Goal: Information Seeking & Learning: Learn about a topic

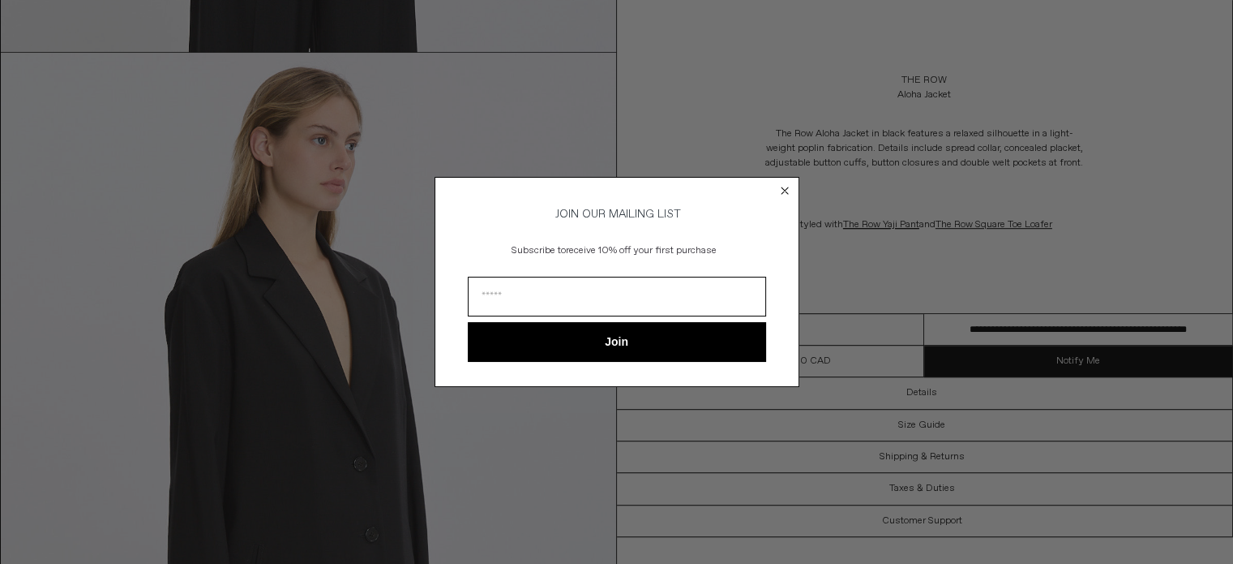
scroll to position [1054, 0]
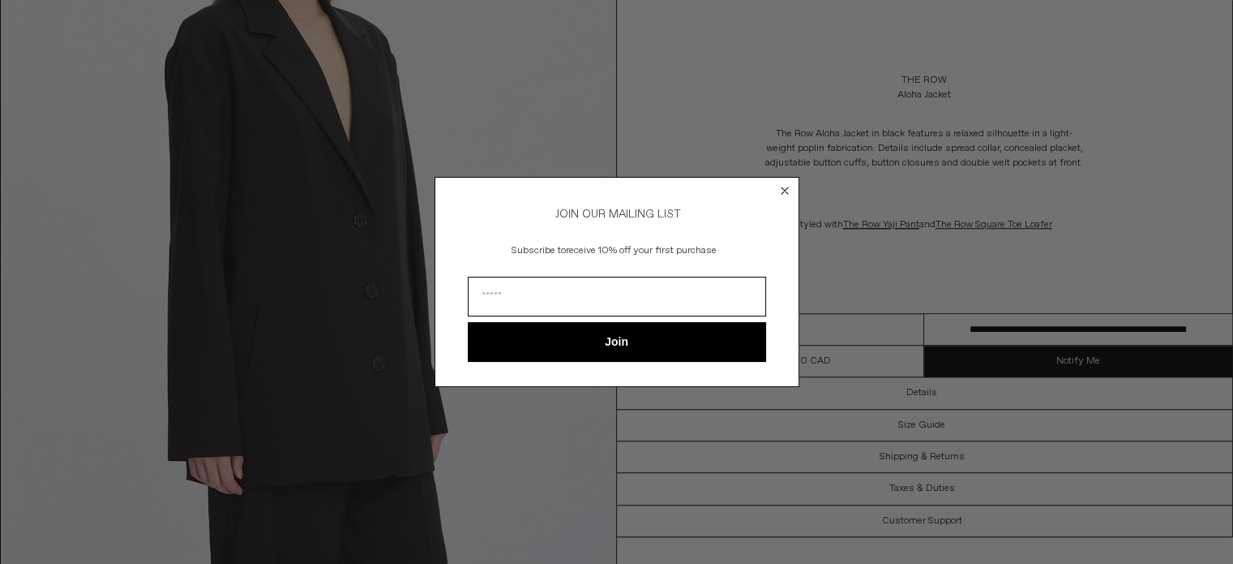
click at [783, 184] on circle "Close dialog" at bounding box center [784, 190] width 15 height 15
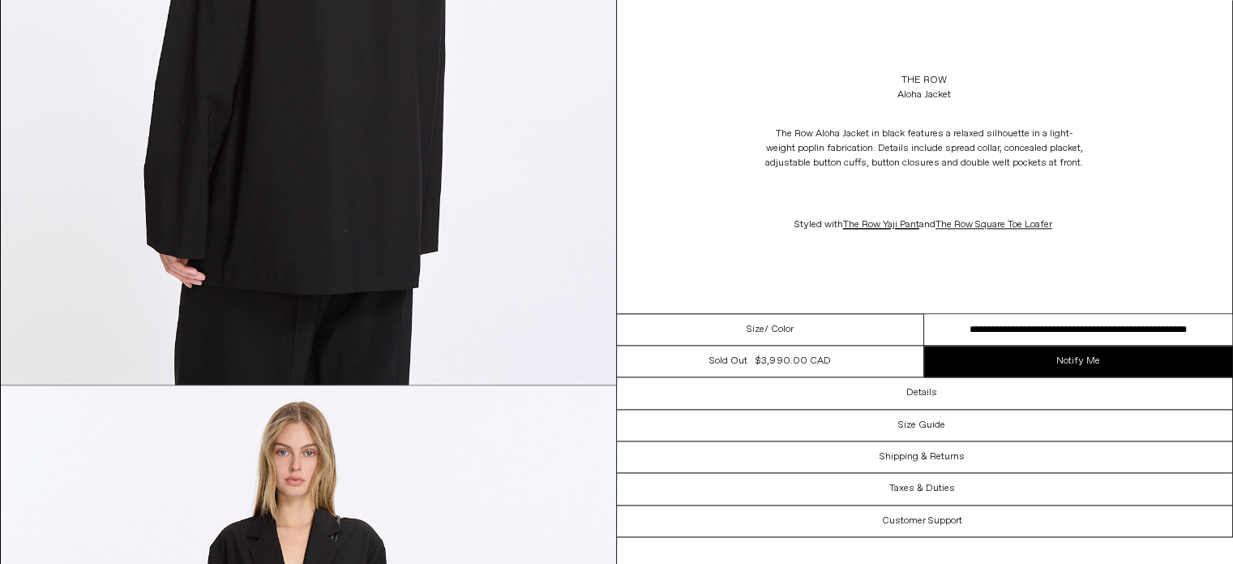
scroll to position [2108, 0]
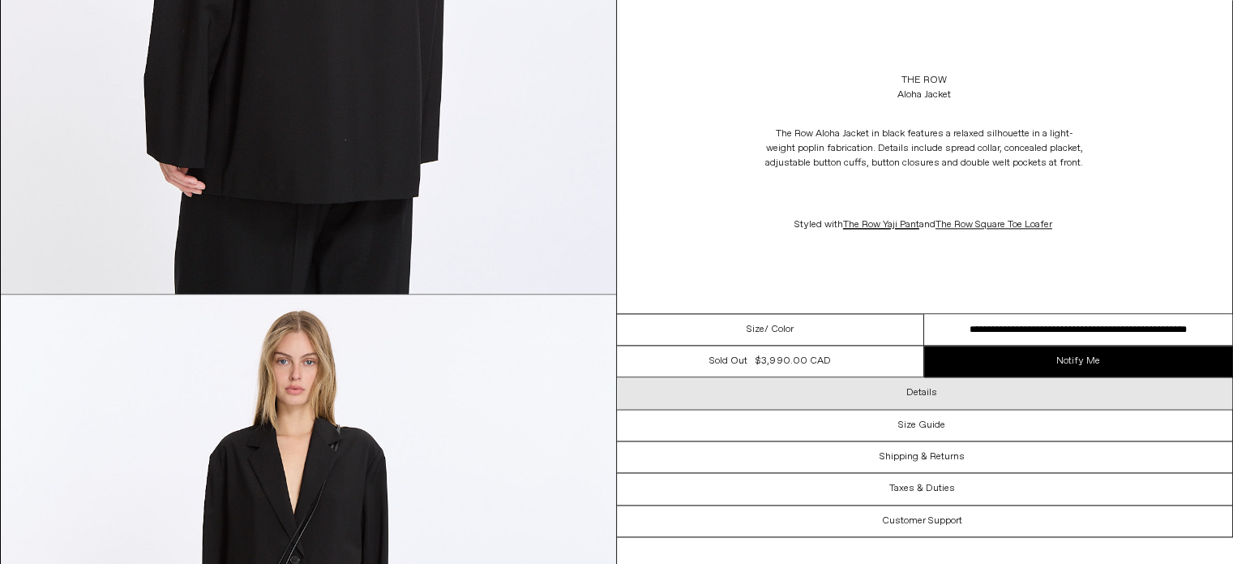
click at [922, 394] on h3 "Details" at bounding box center [922, 392] width 31 height 11
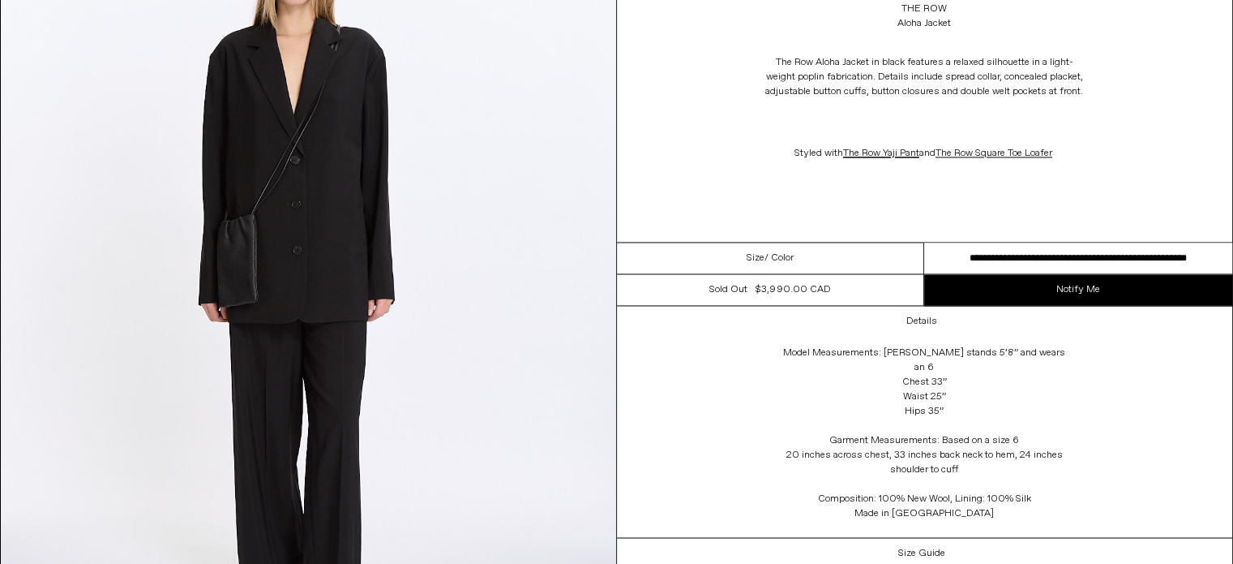
scroll to position [2595, 0]
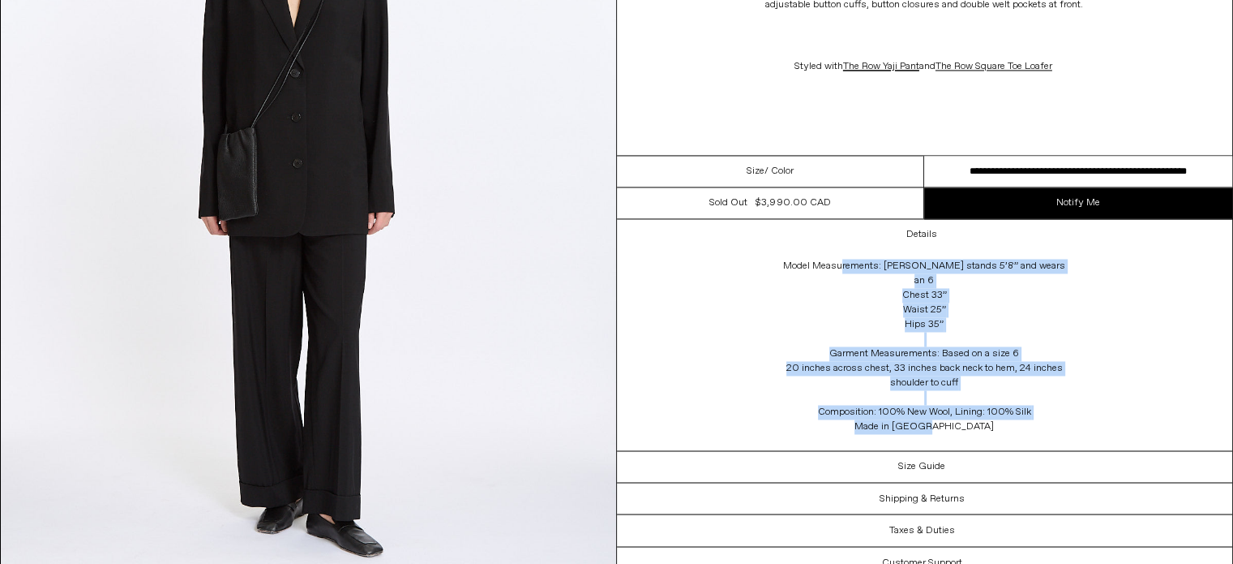
drag, startPoint x: 995, startPoint y: 431, endPoint x: 773, endPoint y: 276, distance: 270.8
click at [773, 276] on div "Model Measurements: [PERSON_NAME] stands 5’8” and wears an 6 Chest 33” Waist 25…" at bounding box center [924, 350] width 324 height 199
copy div "Model Measurements: [PERSON_NAME] stands 5’8” and wears an 6 Chest 33” Waist 25…"
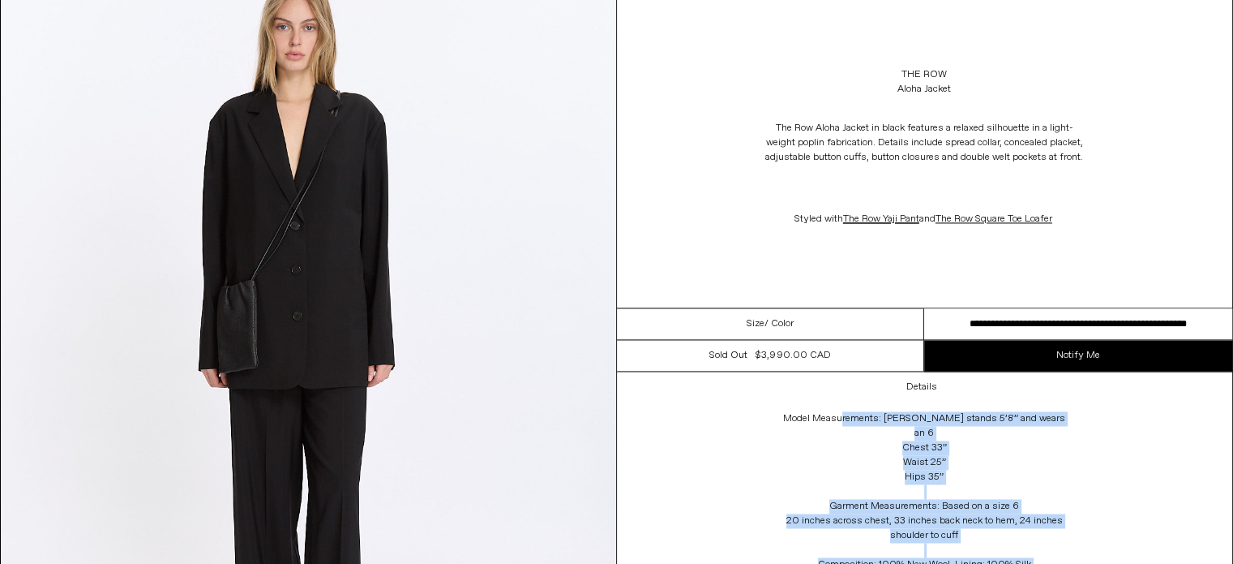
scroll to position [2351, 0]
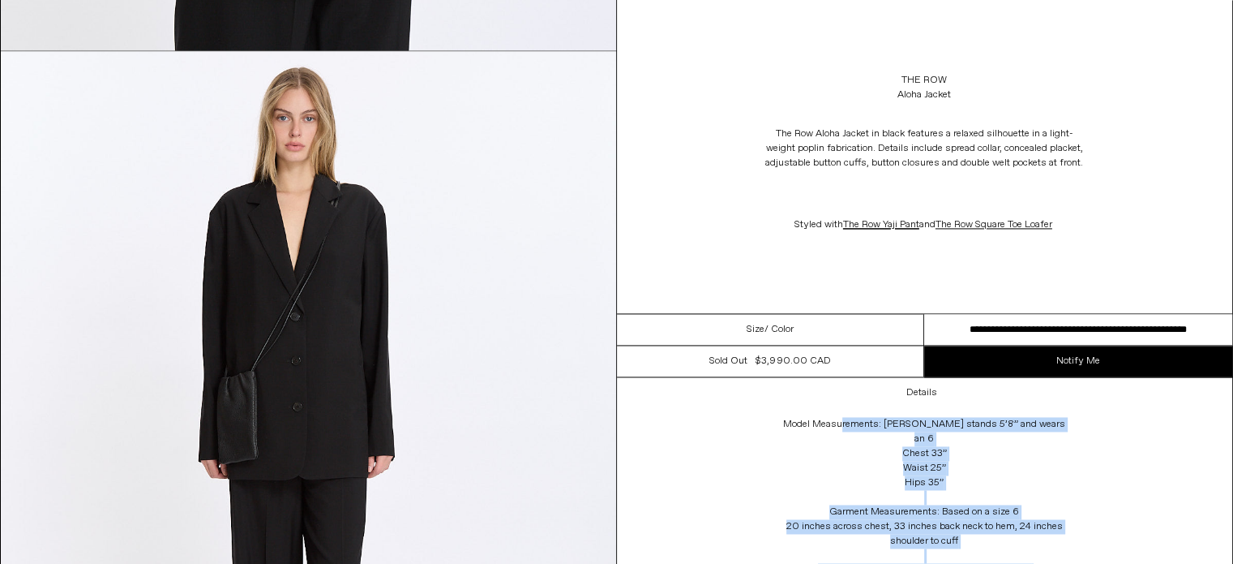
drag, startPoint x: 1112, startPoint y: 165, endPoint x: 753, endPoint y: 136, distance: 360.4
click at [753, 136] on div "The Row Aloha Jacket in black features a relaxed silhouette in a light-weight p…" at bounding box center [925, 179] width 616 height 138
copy p "The Row Aloha Jacket in black features a relaxed silhouette in a light-weight p…"
